Goal: Task Accomplishment & Management: Manage account settings

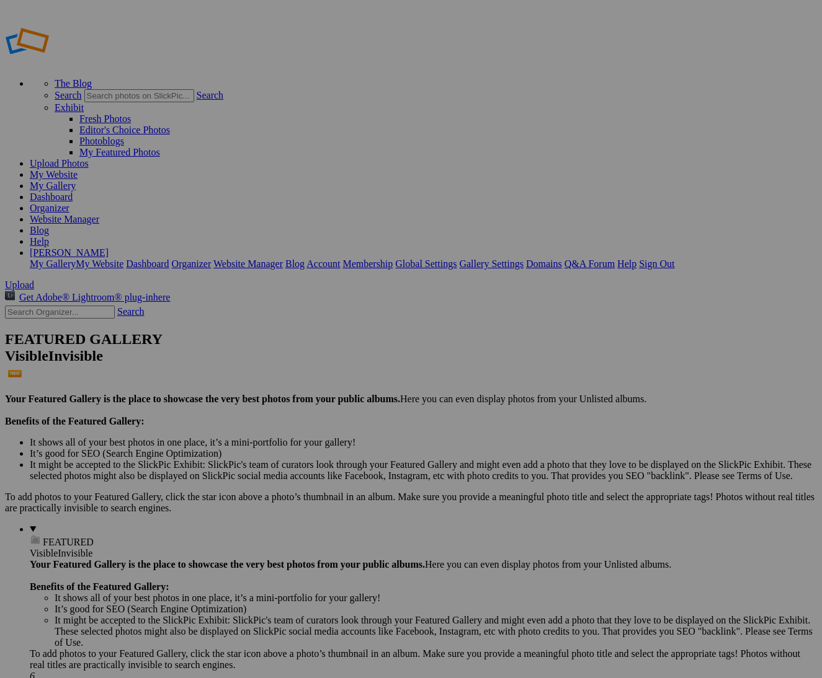
type input "[PERSON_NAME] Family 2025"
click at [300, 401] on span "Create" at bounding box center [287, 406] width 26 height 11
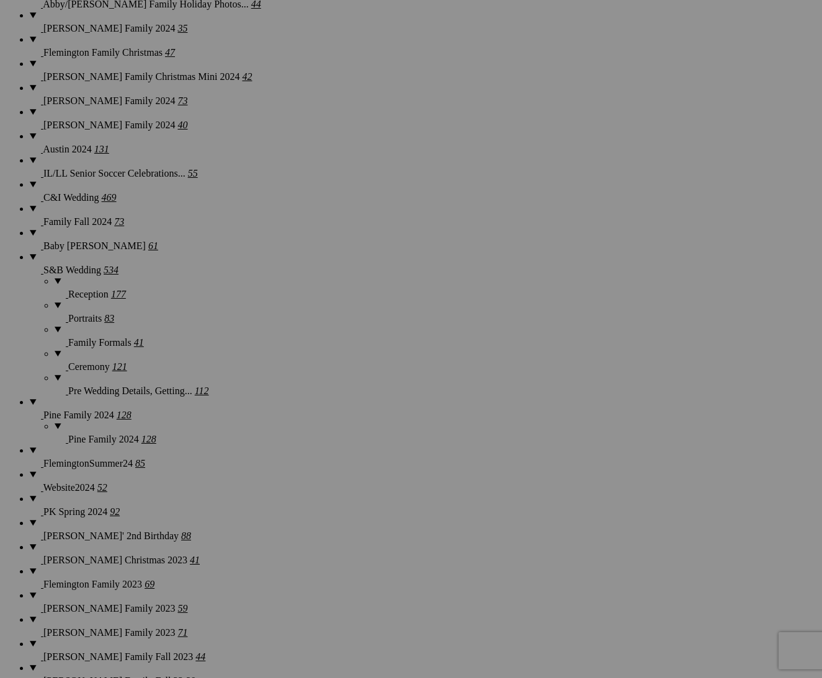
scroll to position [1520, 0]
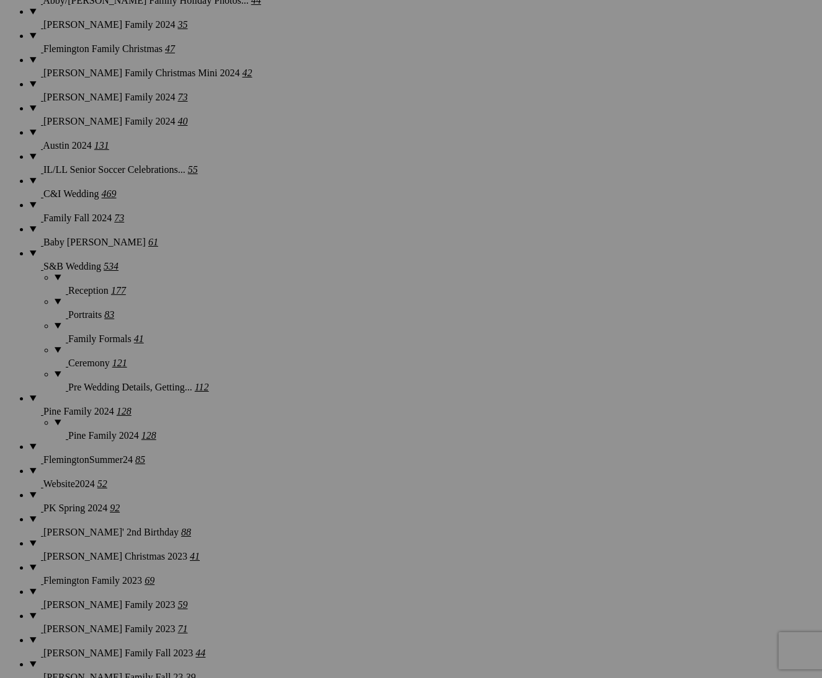
drag, startPoint x: 609, startPoint y: 328, endPoint x: 609, endPoint y: 335, distance: 7.5
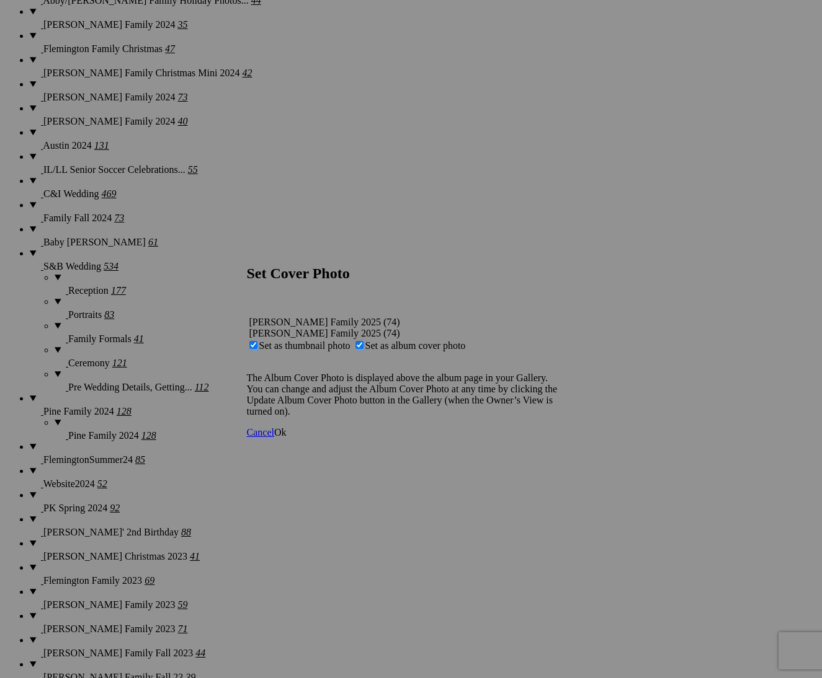
click at [286, 438] on link "Ok" at bounding box center [280, 432] width 12 height 11
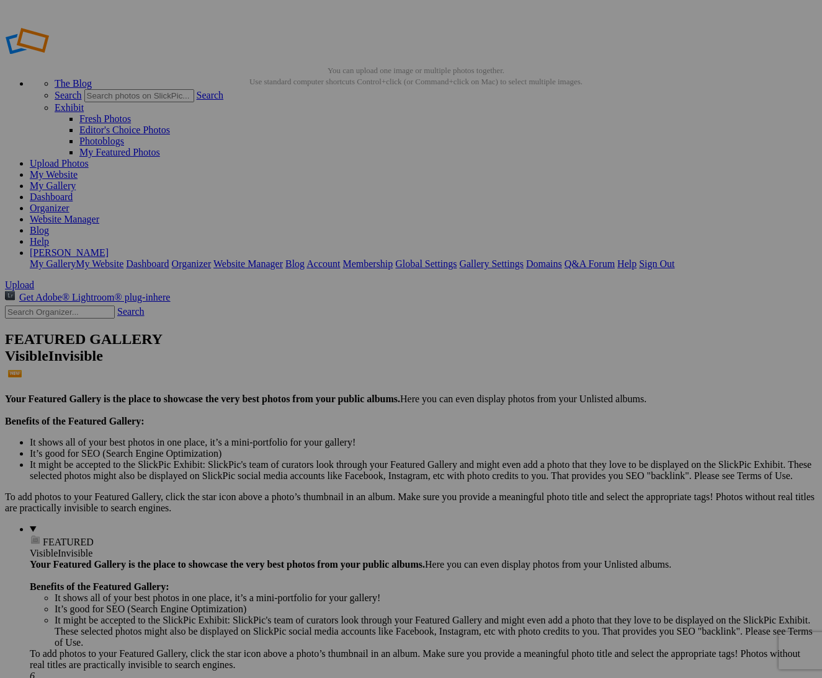
scroll to position [0, 0]
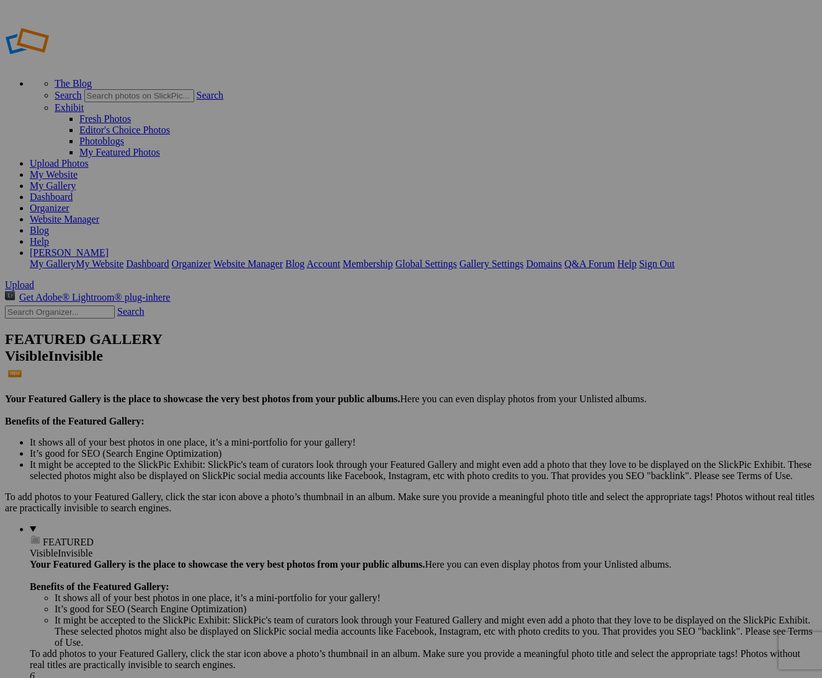
scroll to position [1, 0]
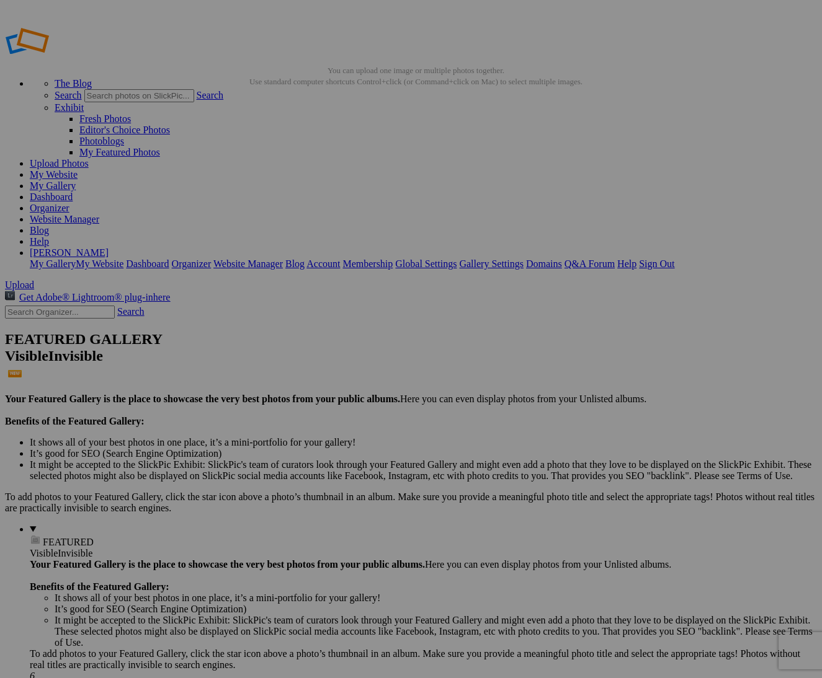
scroll to position [0, 0]
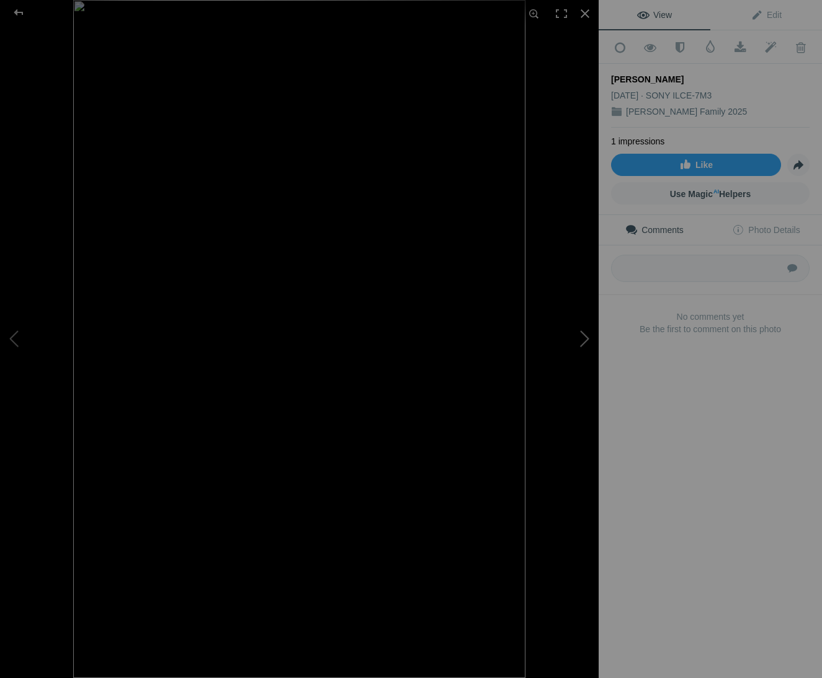
click at [586, 337] on button at bounding box center [551, 339] width 93 height 244
click at [586, 336] on button at bounding box center [551, 339] width 93 height 244
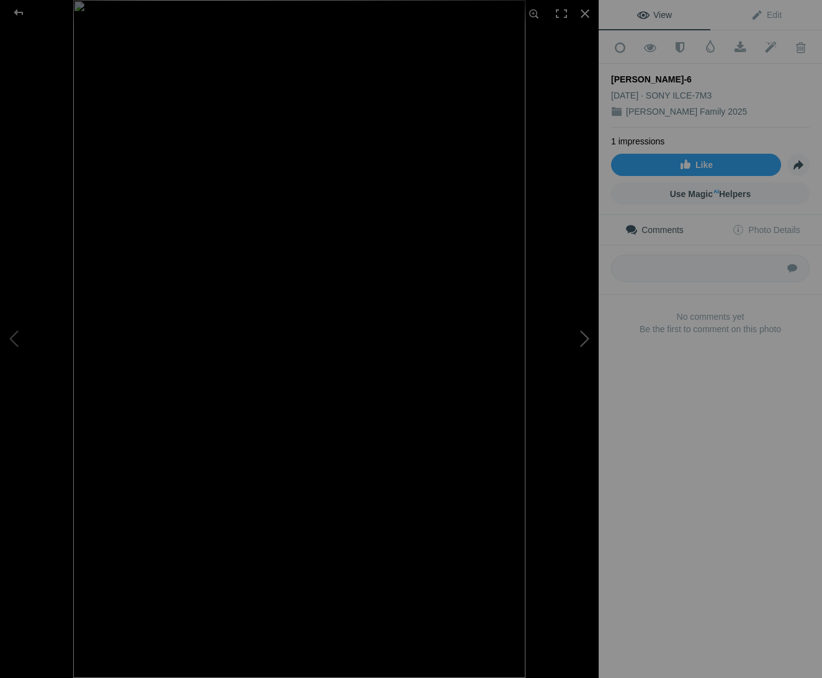
click at [586, 336] on button at bounding box center [551, 339] width 93 height 244
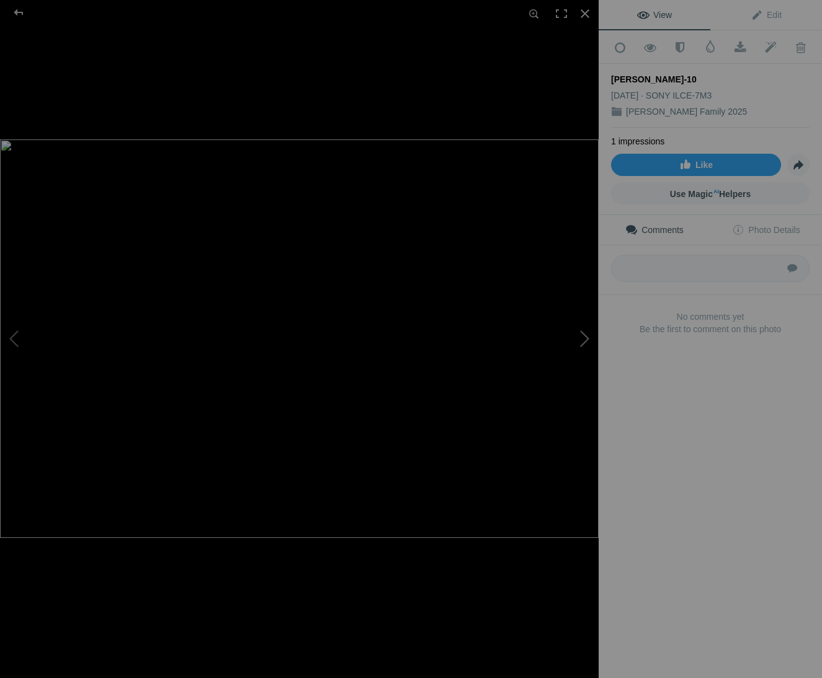
click at [586, 336] on button at bounding box center [551, 339] width 93 height 244
click at [585, 336] on button at bounding box center [551, 339] width 93 height 244
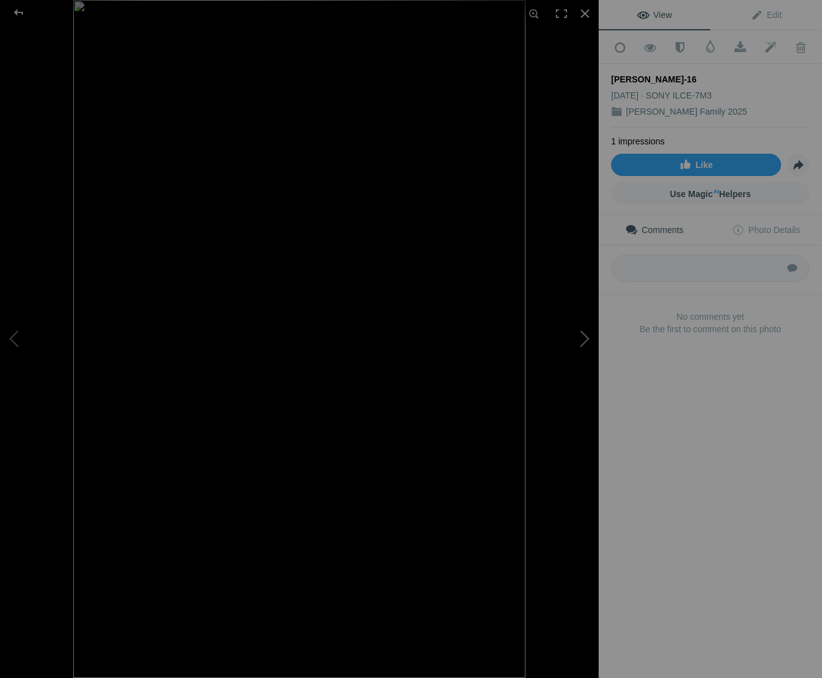
click at [585, 336] on button at bounding box center [551, 339] width 93 height 244
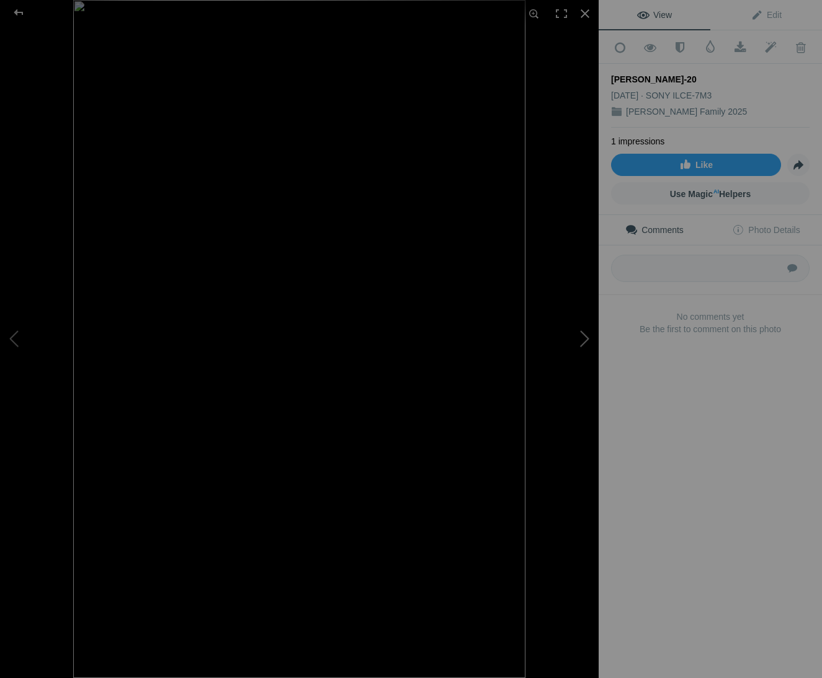
click at [585, 336] on button at bounding box center [551, 339] width 93 height 244
click at [585, 337] on button at bounding box center [551, 339] width 93 height 244
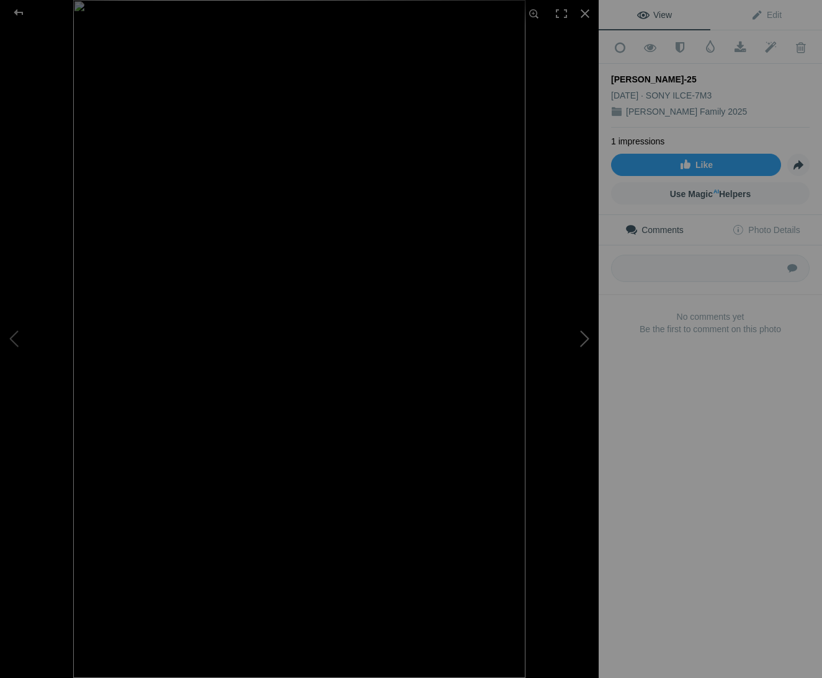
click at [585, 337] on button at bounding box center [551, 339] width 93 height 244
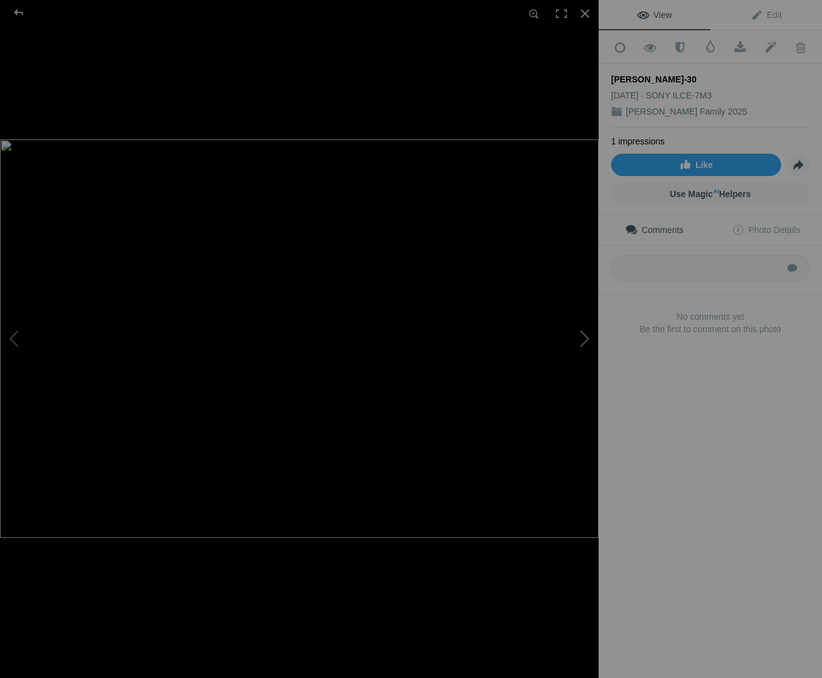
click at [585, 336] on button at bounding box center [551, 339] width 93 height 244
click at [585, 337] on button at bounding box center [551, 339] width 93 height 244
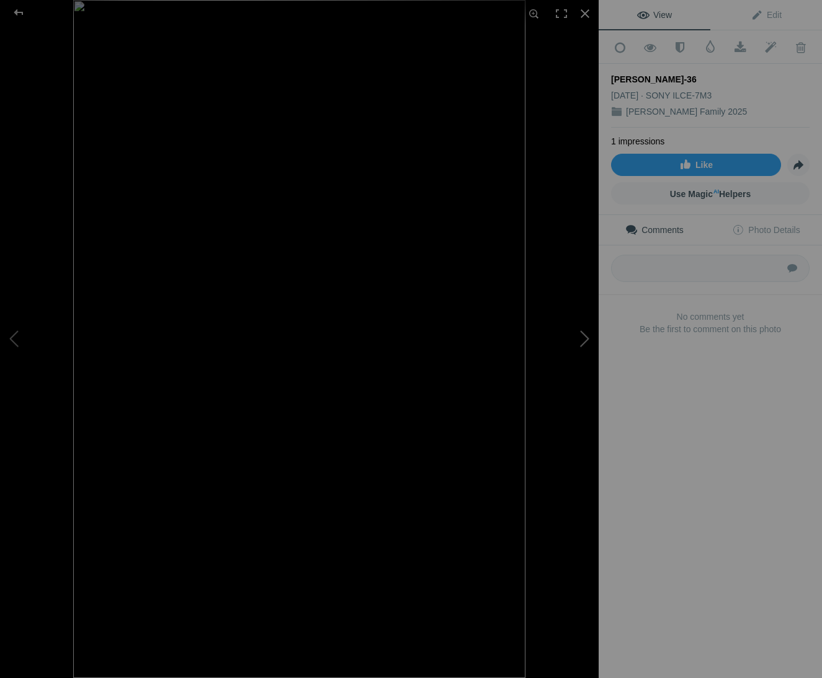
click at [585, 336] on button at bounding box center [551, 339] width 93 height 244
click at [585, 337] on button at bounding box center [551, 339] width 93 height 244
click at [585, 336] on button at bounding box center [551, 339] width 93 height 244
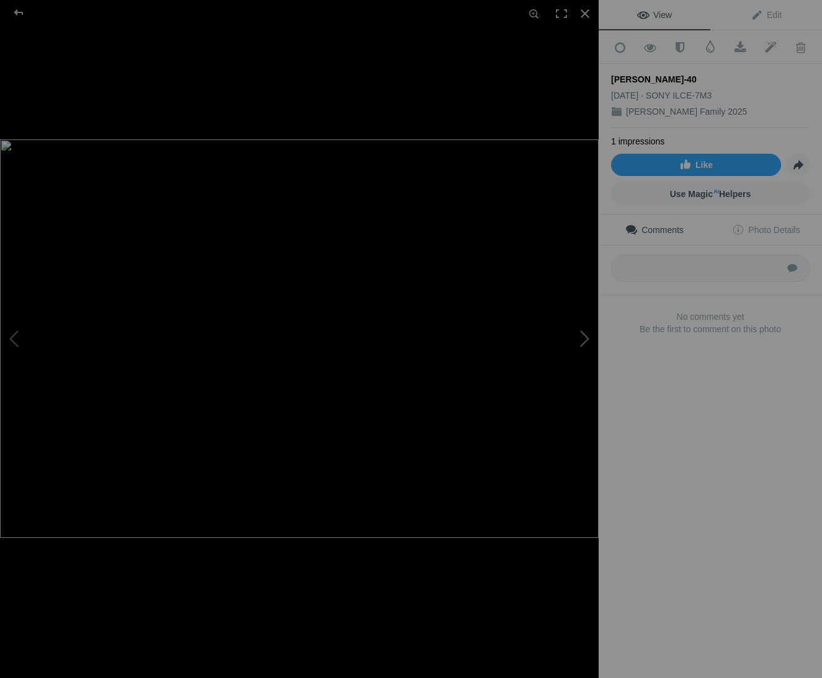
click at [585, 336] on button at bounding box center [551, 339] width 93 height 244
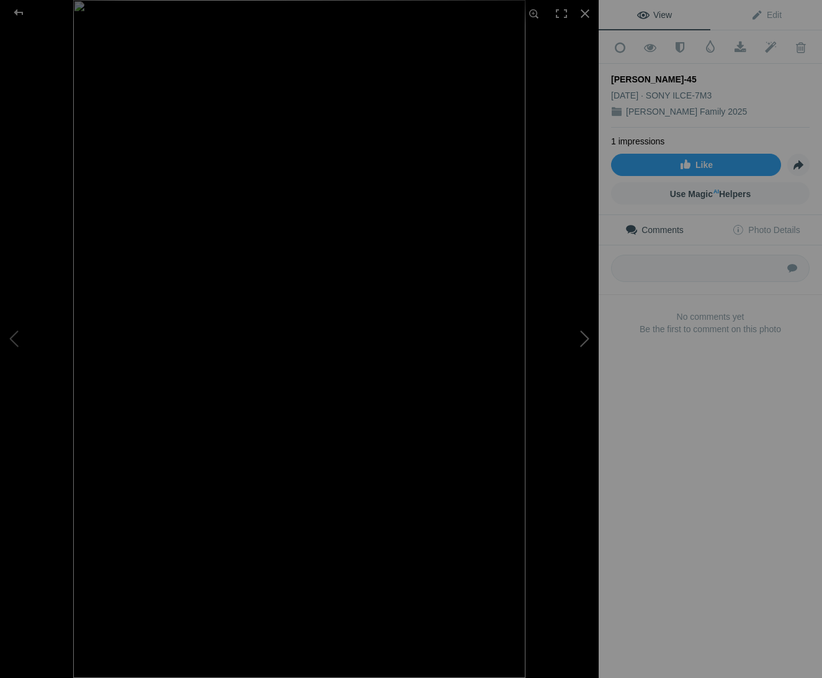
click at [585, 336] on button at bounding box center [551, 339] width 93 height 244
click at [585, 335] on button at bounding box center [551, 339] width 93 height 244
click at [584, 335] on button at bounding box center [551, 339] width 93 height 244
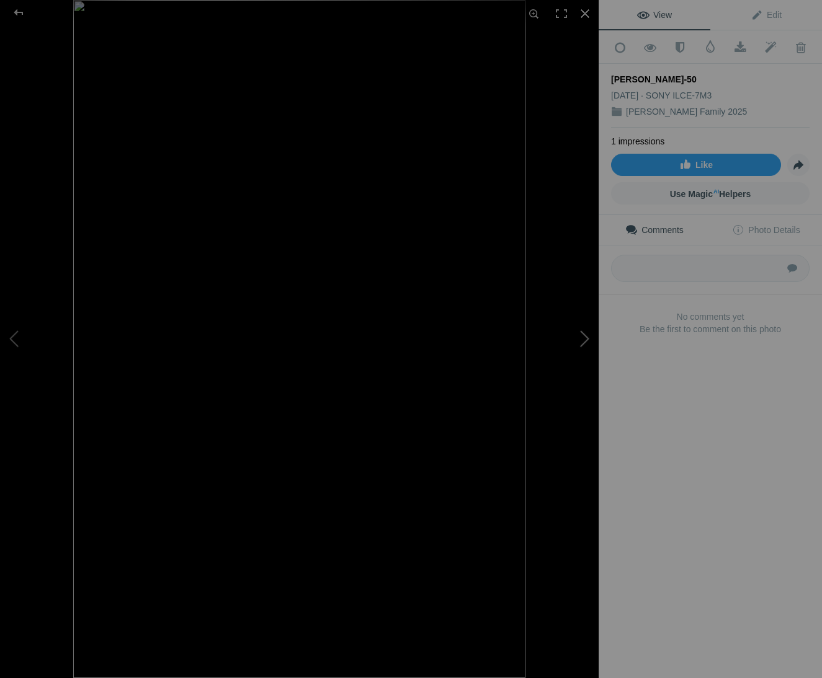
click at [584, 335] on button at bounding box center [551, 339] width 93 height 244
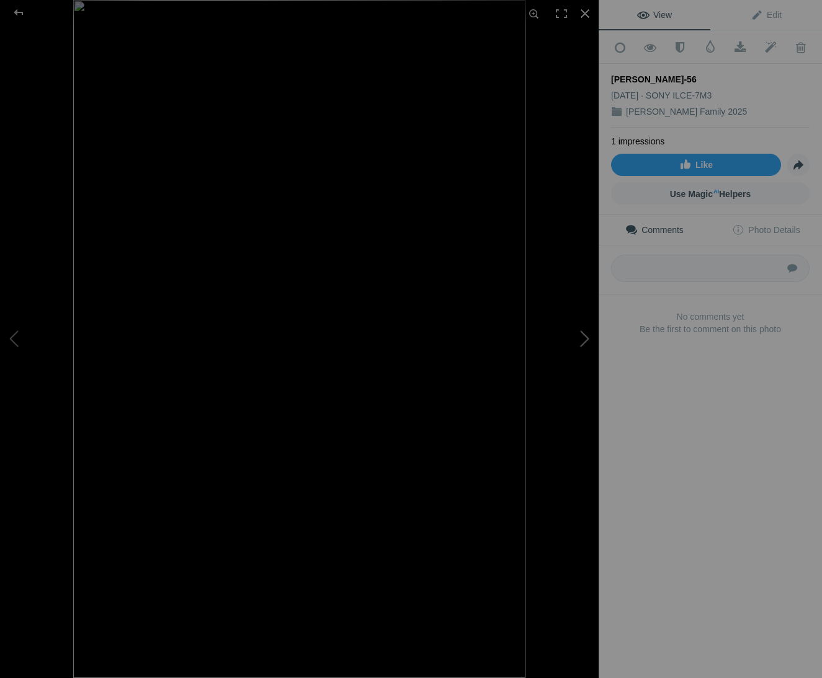
click at [584, 335] on button at bounding box center [551, 339] width 93 height 244
click at [14, 337] on button at bounding box center [46, 339] width 93 height 244
click at [587, 342] on button at bounding box center [551, 339] width 93 height 244
click at [585, 342] on button at bounding box center [551, 339] width 93 height 244
click at [584, 17] on div at bounding box center [584, 13] width 27 height 27
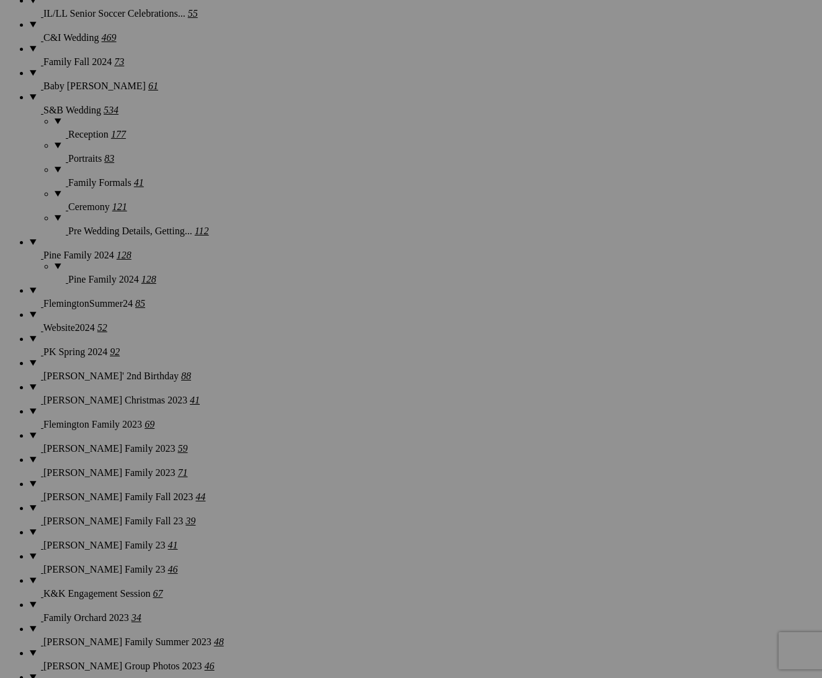
scroll to position [1710, 0]
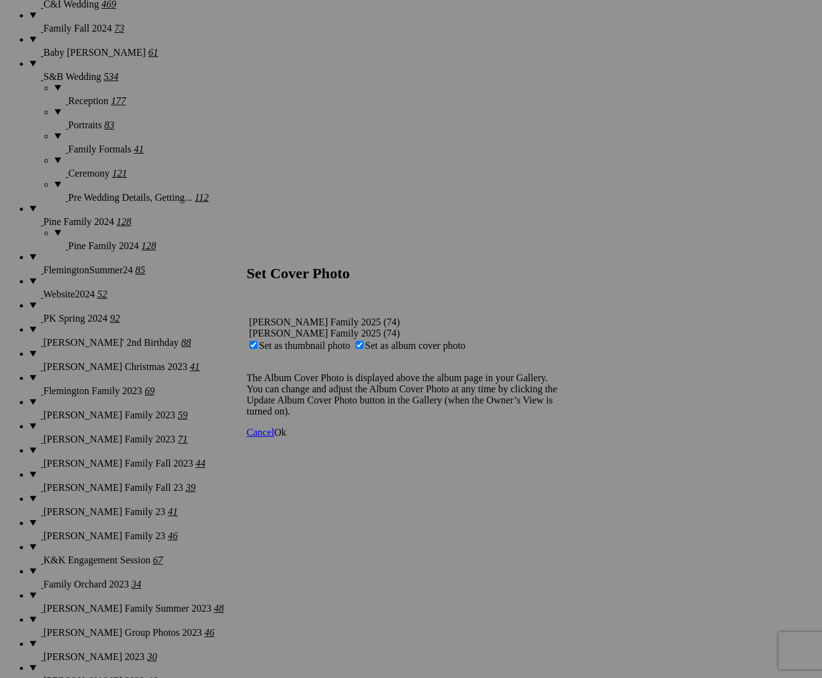
click at [398, 340] on span "Set as album cover photo" at bounding box center [415, 345] width 100 height 11
click at [363, 341] on input "Set as album cover photo" at bounding box center [359, 345] width 8 height 8
checkbox input "false"
click at [286, 438] on link "Ok" at bounding box center [280, 432] width 12 height 11
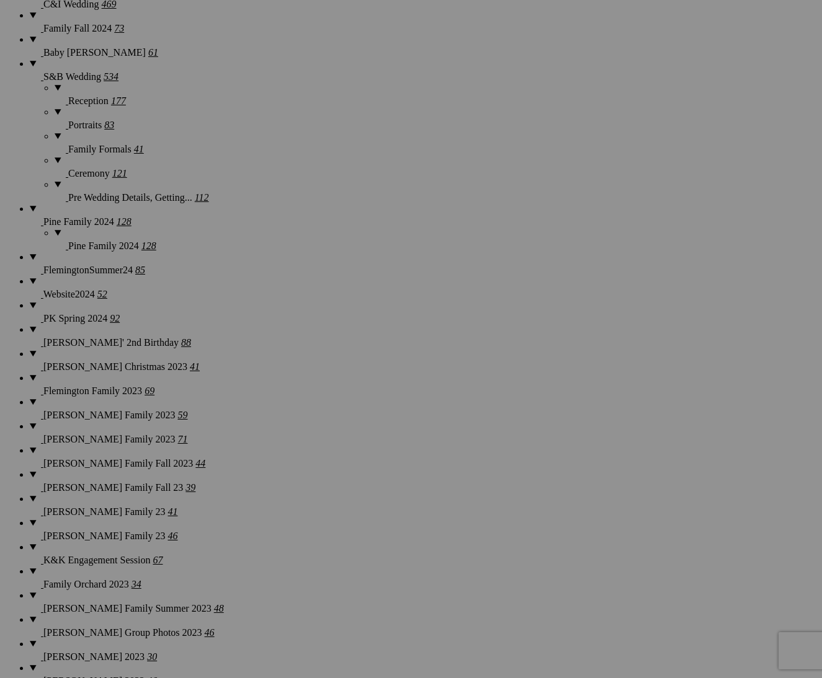
scroll to position [867, 0]
